Goal: Check status: Check status

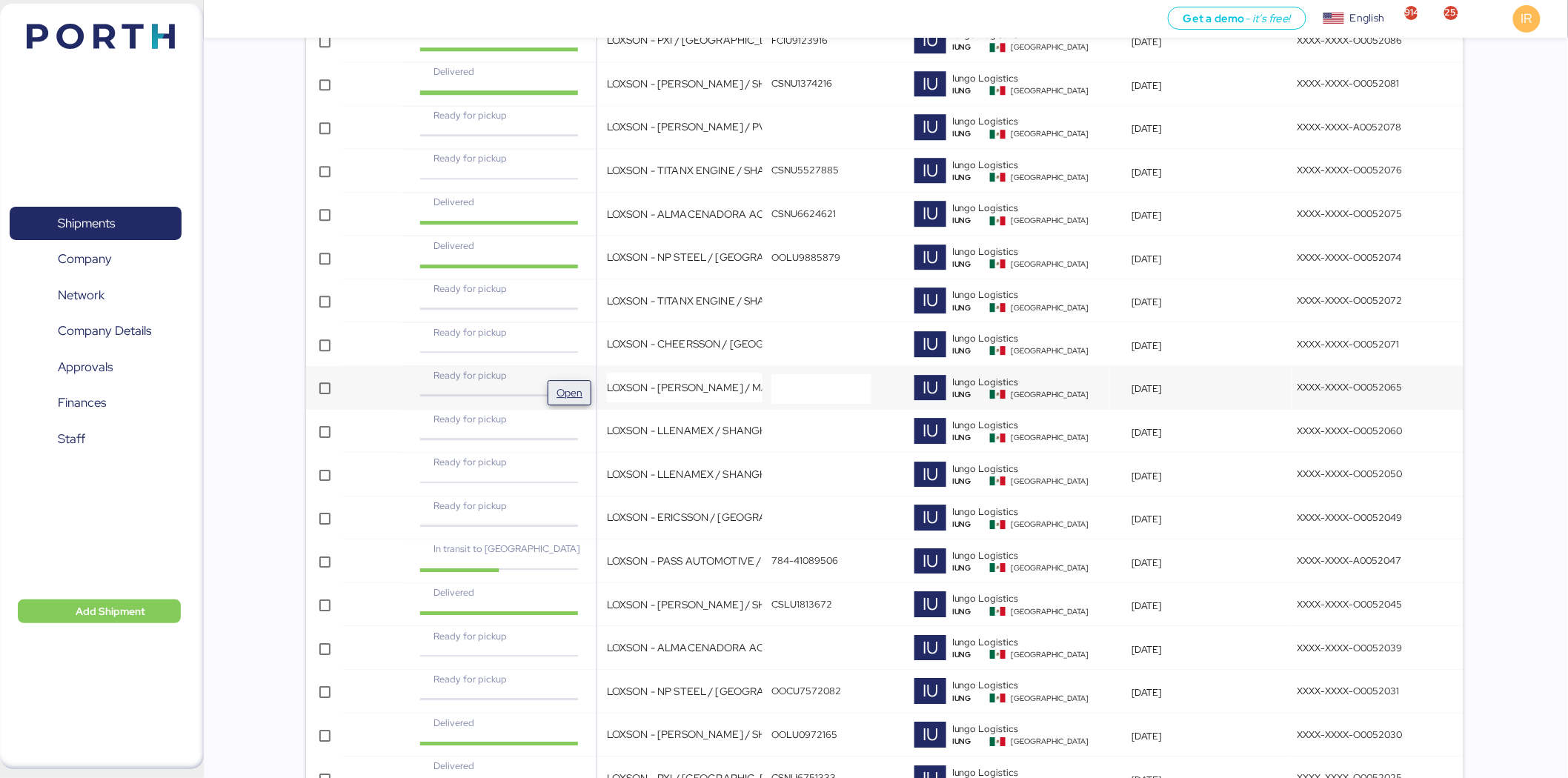
click at [564, 389] on span "Open" at bounding box center [569, 392] width 26 height 17
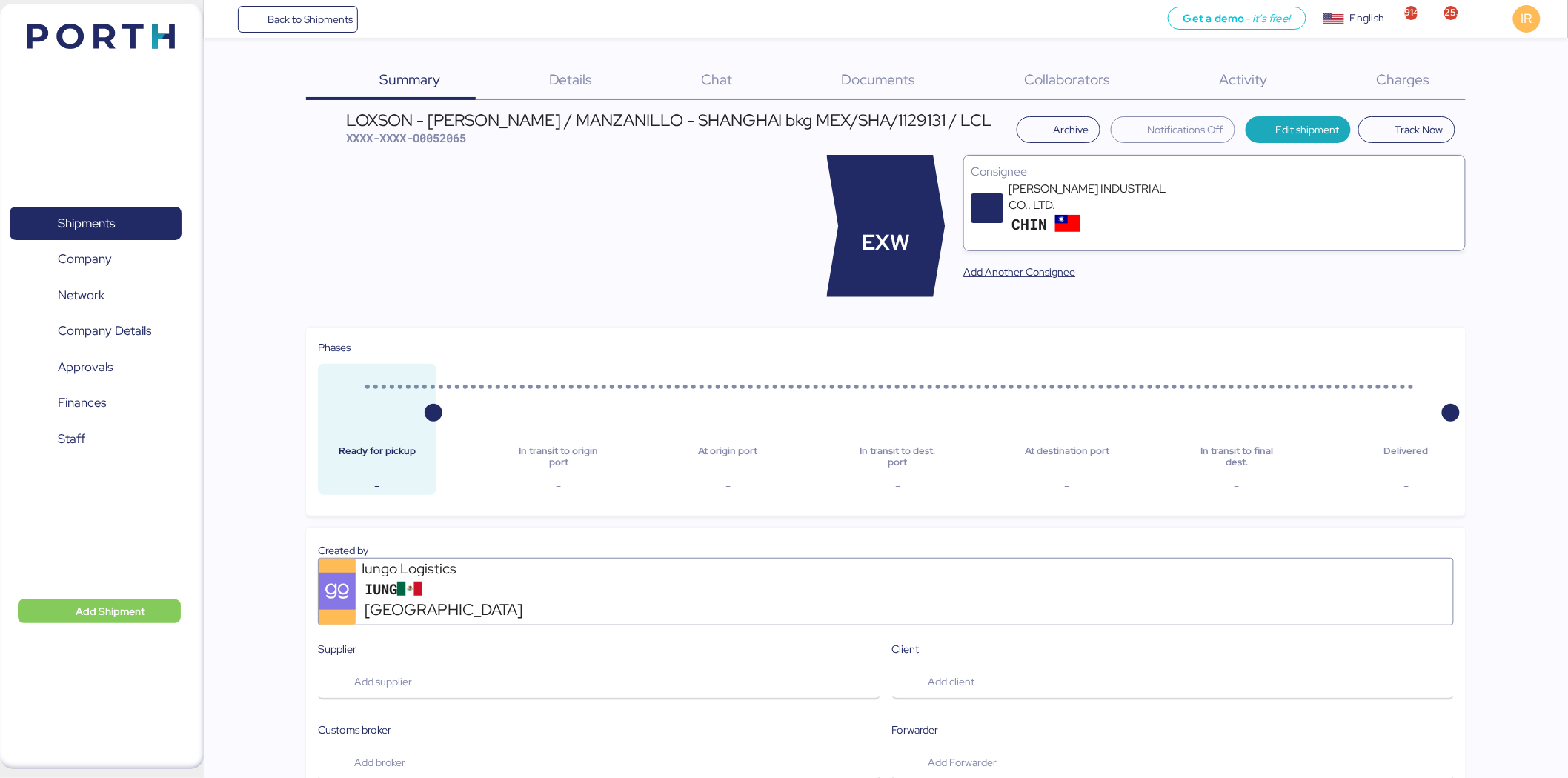
click at [1393, 70] on span "Charges" at bounding box center [1403, 79] width 53 height 19
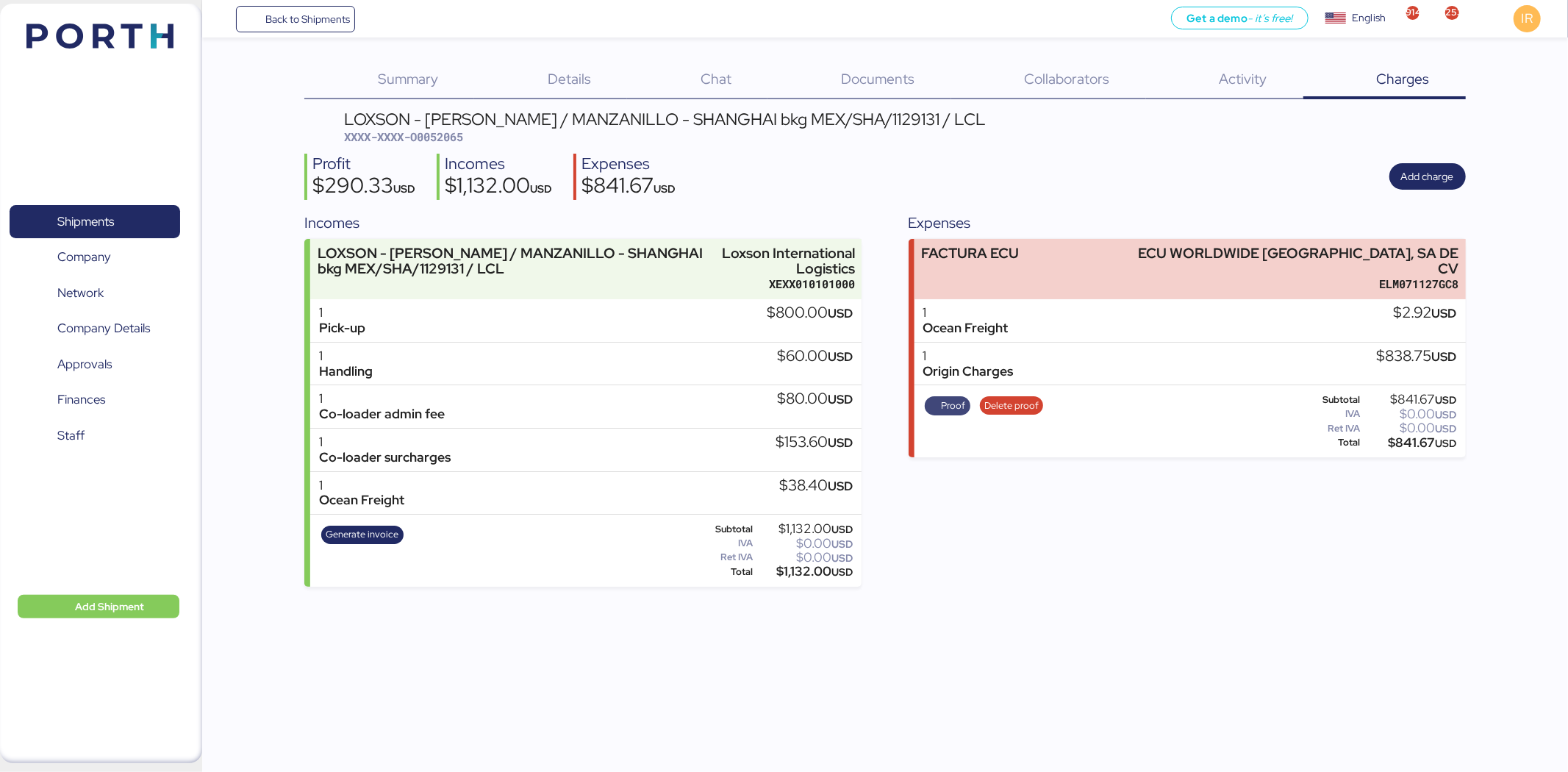
click at [934, 398] on span "Proof" at bounding box center [948, 406] width 36 height 16
drag, startPoint x: 784, startPoint y: 481, endPoint x: 819, endPoint y: 478, distance: 35.1
click at [819, 478] on div "$38.40 USD" at bounding box center [815, 487] width 73 height 16
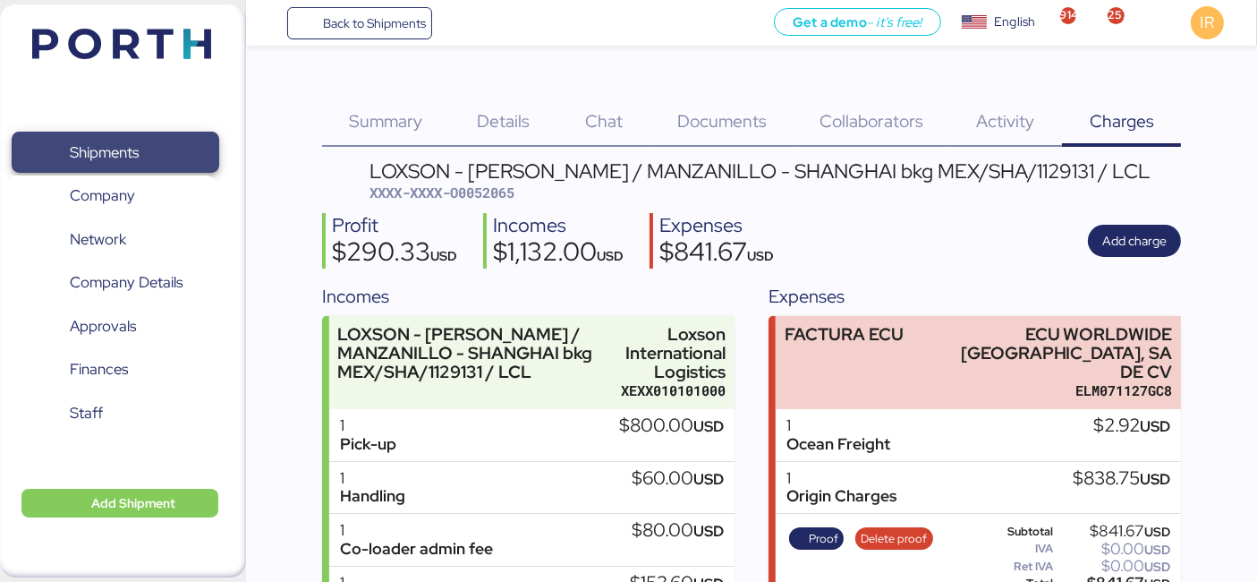
click at [145, 140] on span "Shipments" at bounding box center [115, 153] width 192 height 26
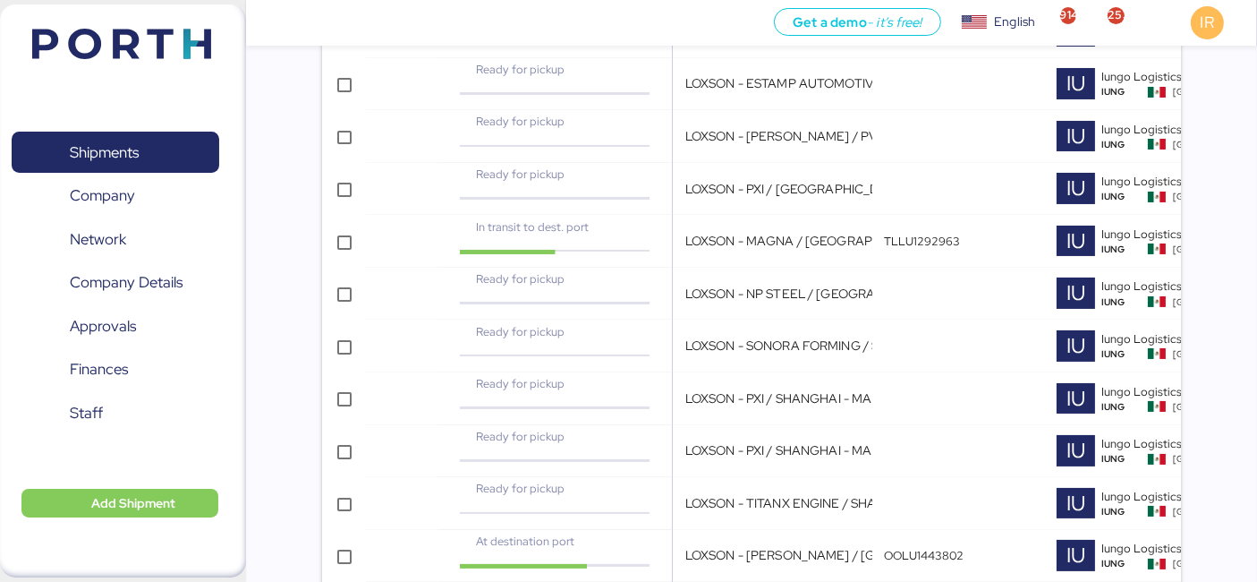
scroll to position [0, 529]
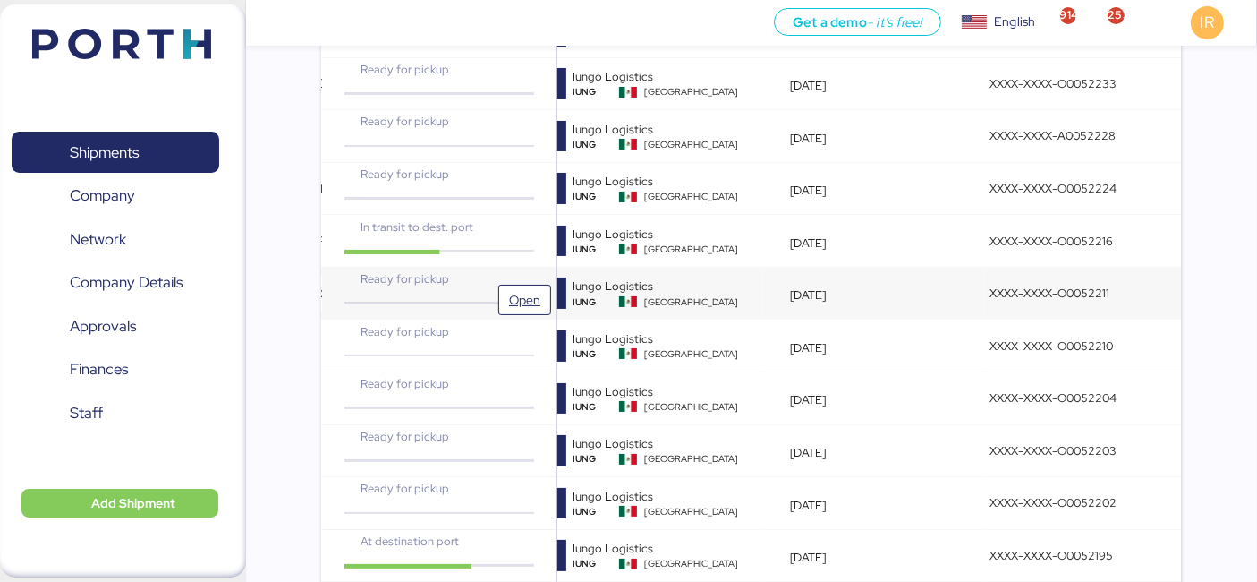
click at [483, 285] on div "Ready for pickup" at bounding box center [439, 285] width 224 height 31
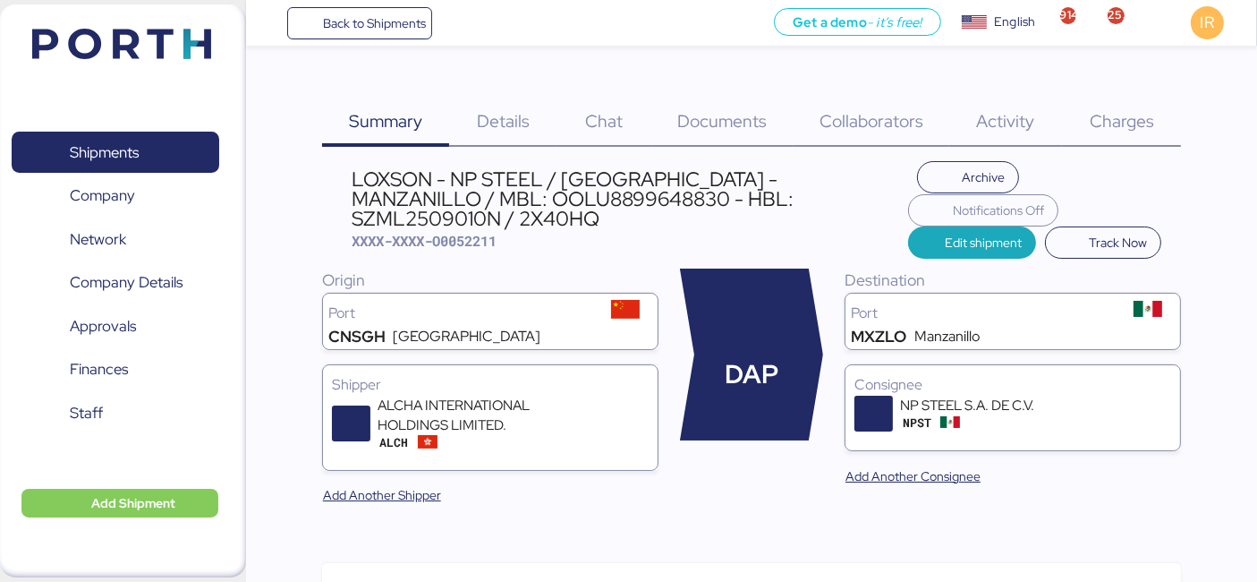
click at [1086, 99] on div "Charges 0" at bounding box center [1121, 110] width 119 height 72
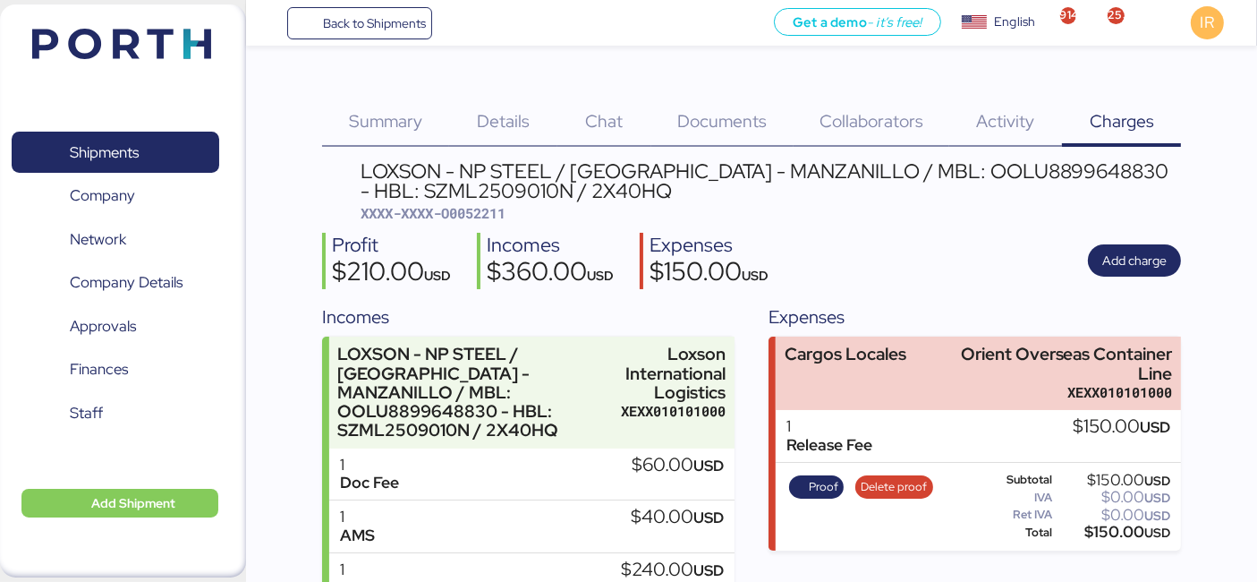
scroll to position [158, 0]
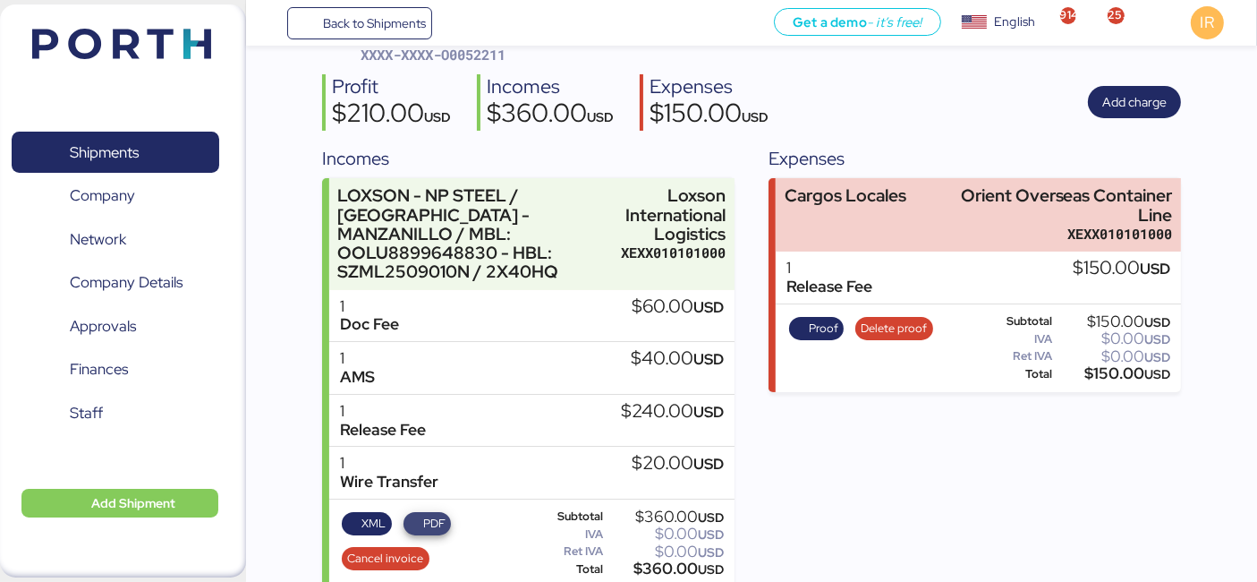
click at [431, 514] on span "PDF" at bounding box center [434, 524] width 22 height 20
